Goal: Find specific page/section: Find specific page/section

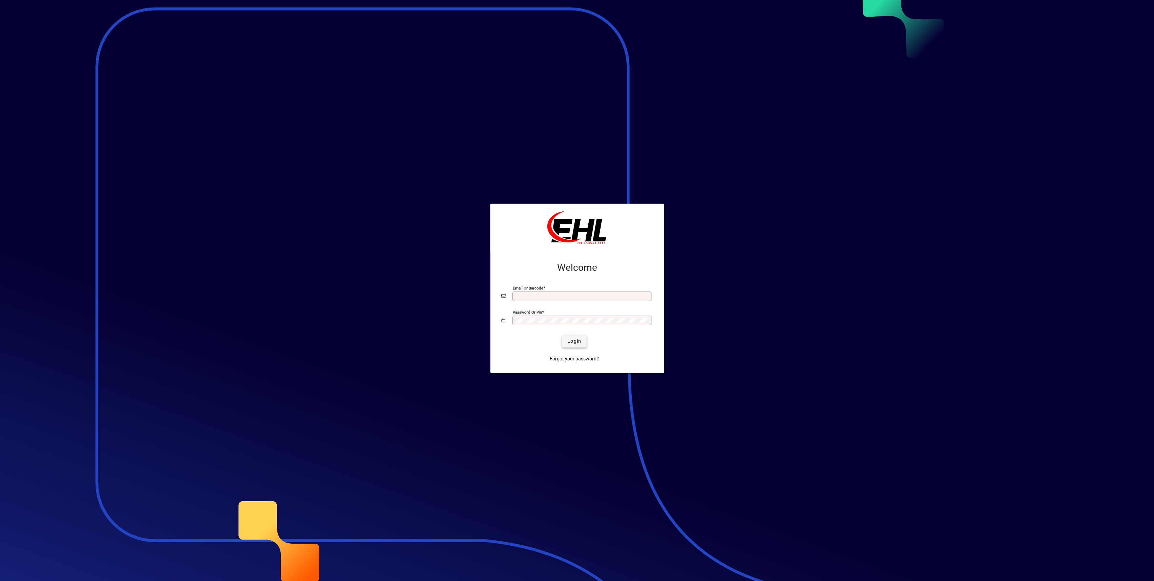
type input "**********"
drag, startPoint x: 572, startPoint y: 342, endPoint x: 573, endPoint y: 345, distance: 3.7
click at [572, 342] on span "Login" at bounding box center [574, 340] width 14 height 7
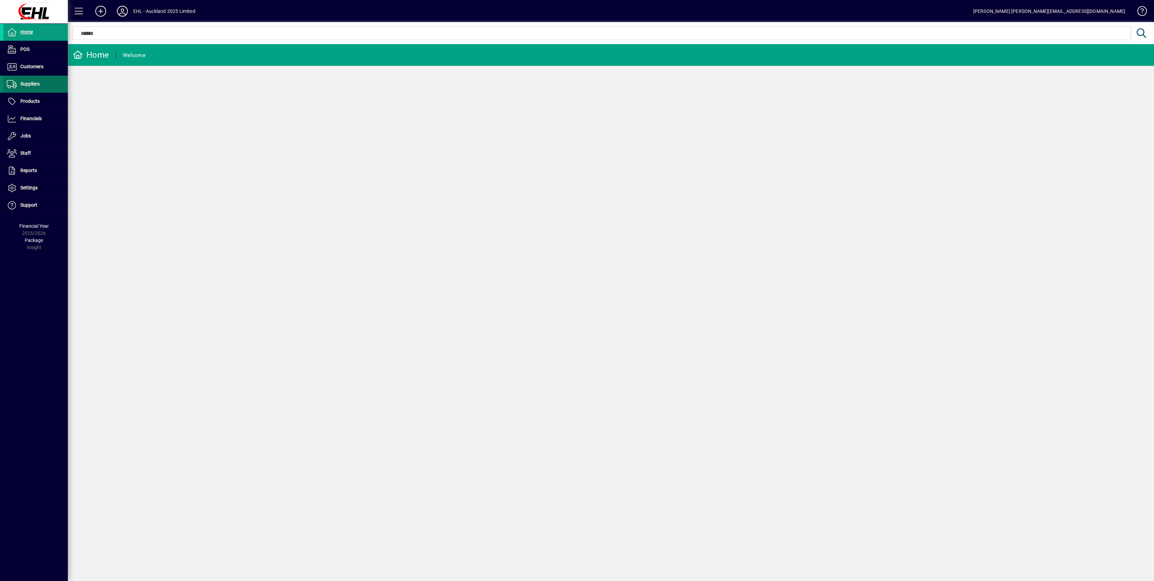
drag, startPoint x: 31, startPoint y: 83, endPoint x: 34, endPoint y: 86, distance: 4.3
click at [32, 83] on span "Suppliers" at bounding box center [29, 83] width 19 height 5
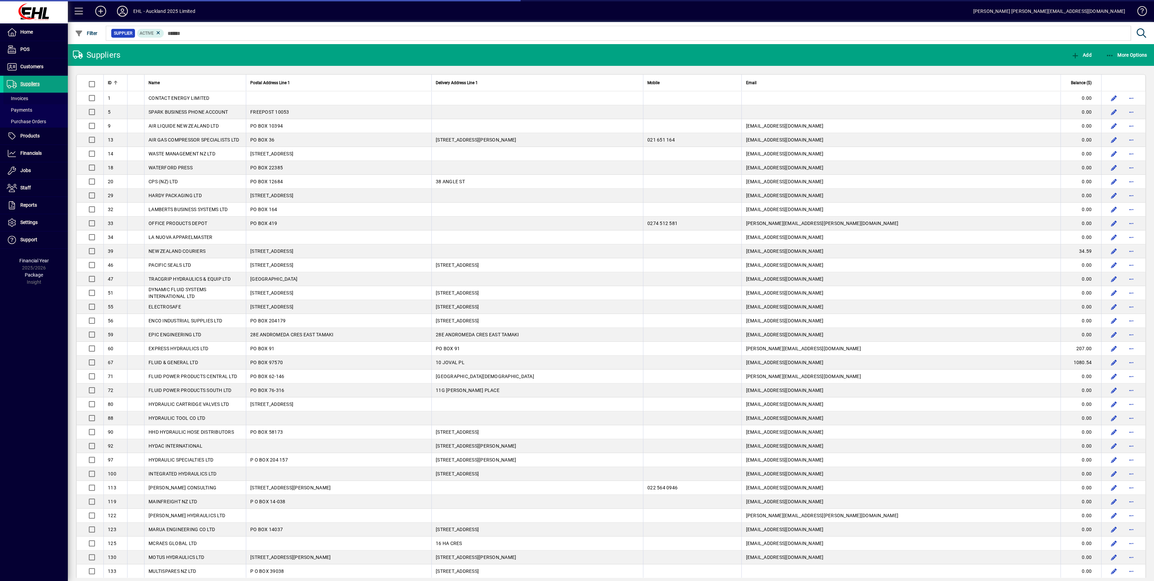
drag, startPoint x: 22, startPoint y: 99, endPoint x: 116, endPoint y: 106, distance: 94.9
click at [22, 99] on span "Invoices" at bounding box center [17, 98] width 21 height 5
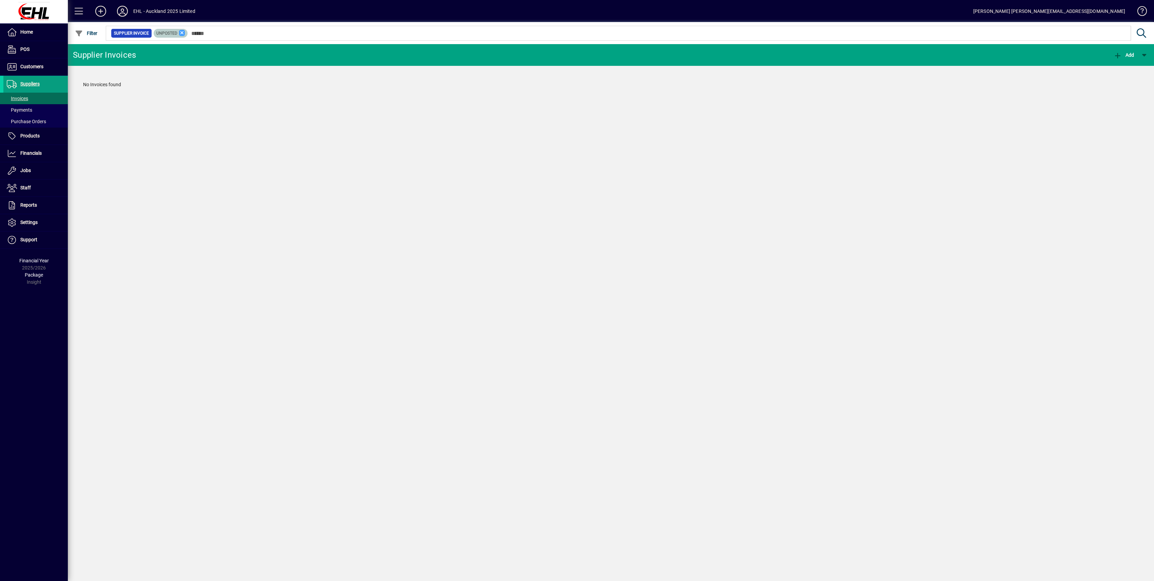
click at [182, 34] on icon at bounding box center [182, 33] width 6 height 6
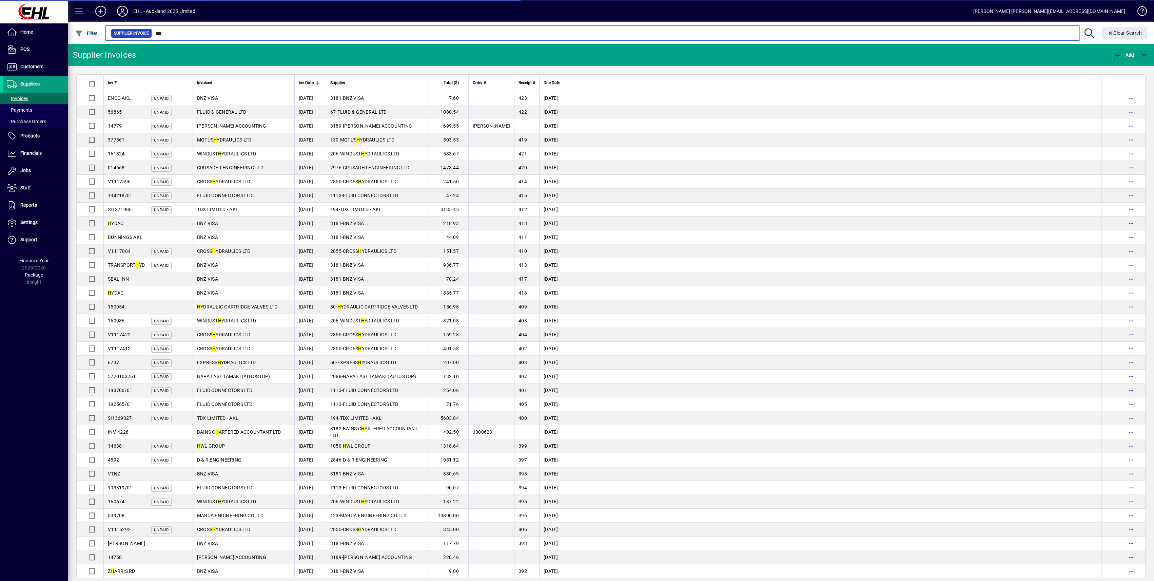
type input "***"
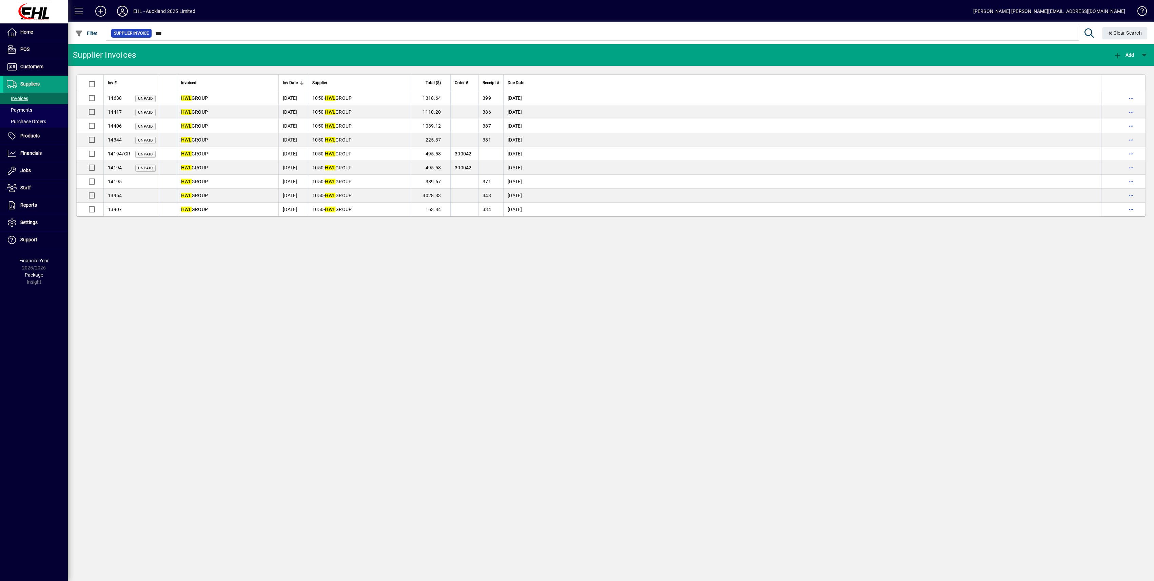
drag, startPoint x: 289, startPoint y: 338, endPoint x: 233, endPoint y: 301, distance: 66.8
click at [290, 338] on div "Supplier Invoices Add Inv # Invoiced Inv Date Supplier Total ($) Order # Receip…" at bounding box center [611, 312] width 1086 height 536
